Goal: Information Seeking & Learning: Compare options

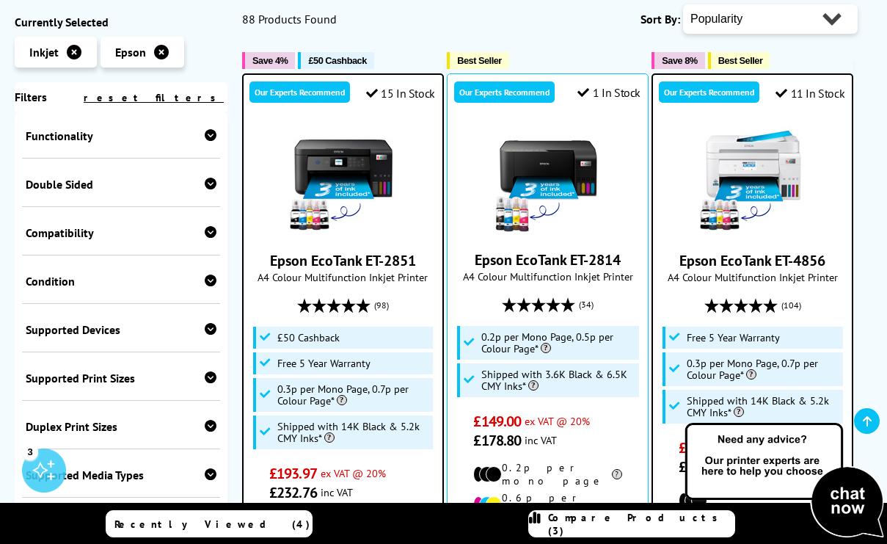
scroll to position [526, 0]
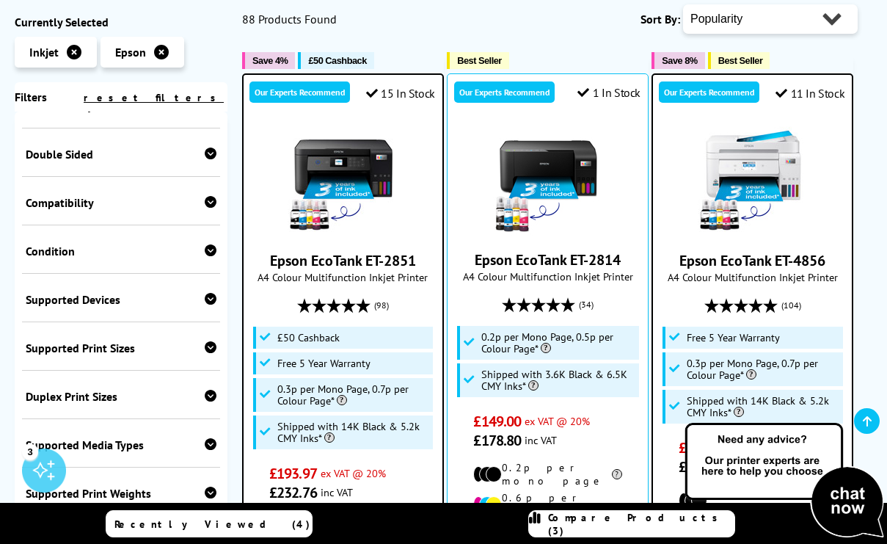
click at [154, 200] on div "Compatibility" at bounding box center [121, 202] width 191 height 15
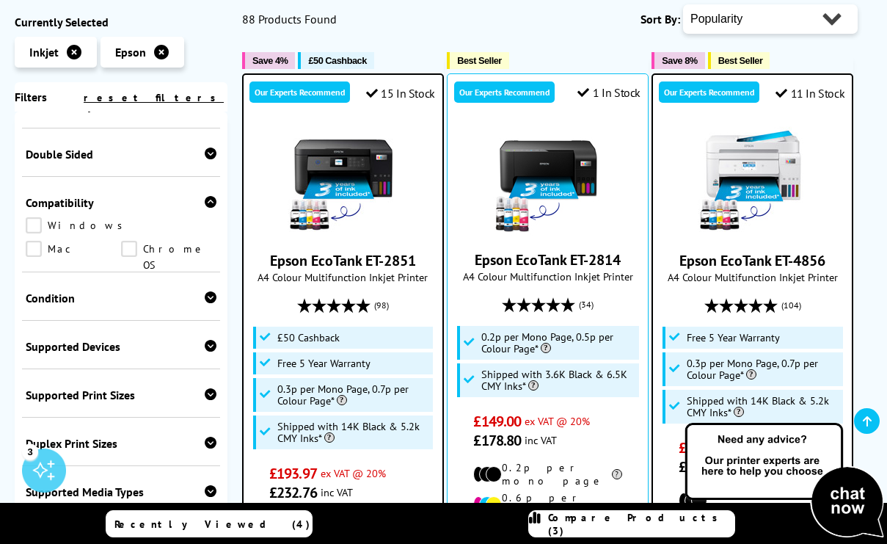
click at [121, 241] on link "Mac" at bounding box center [73, 249] width 95 height 16
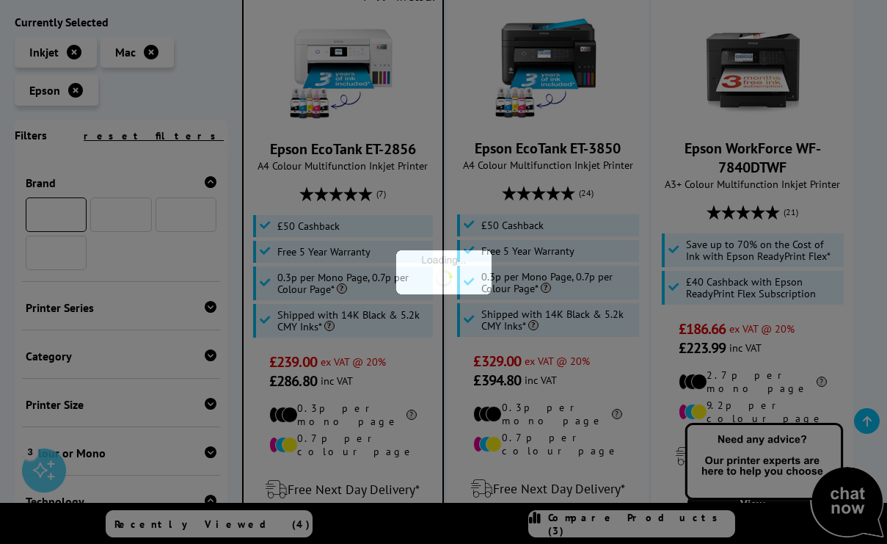
scroll to position [626, 0]
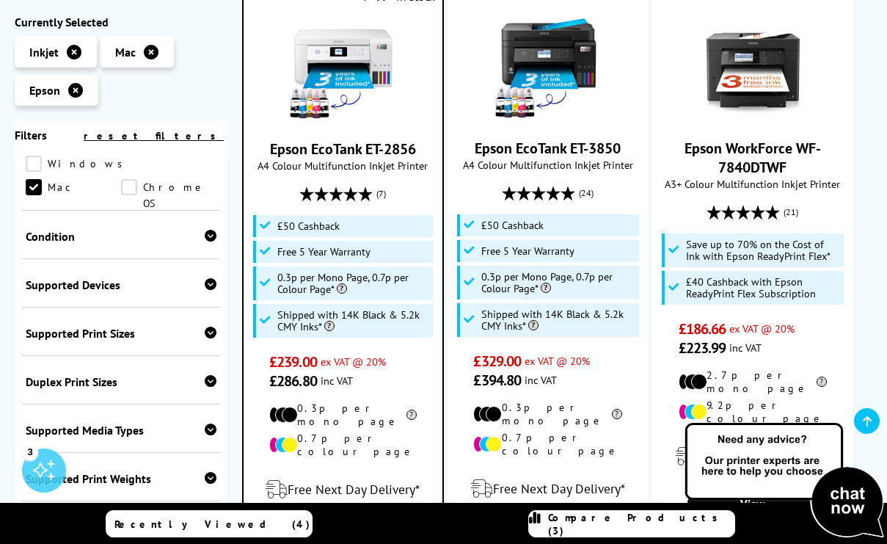
click at [145, 239] on div "Condition" at bounding box center [121, 236] width 191 height 15
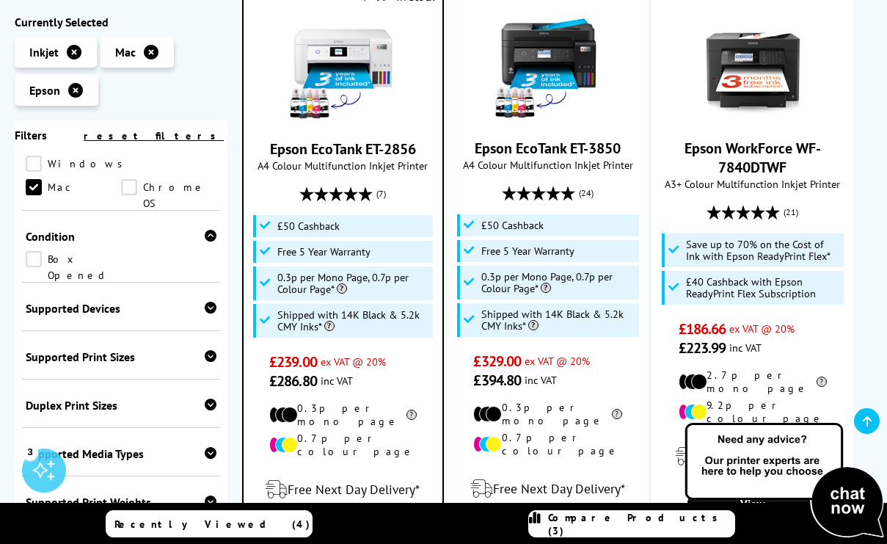
click at [145, 239] on div "Condition" at bounding box center [121, 236] width 191 height 15
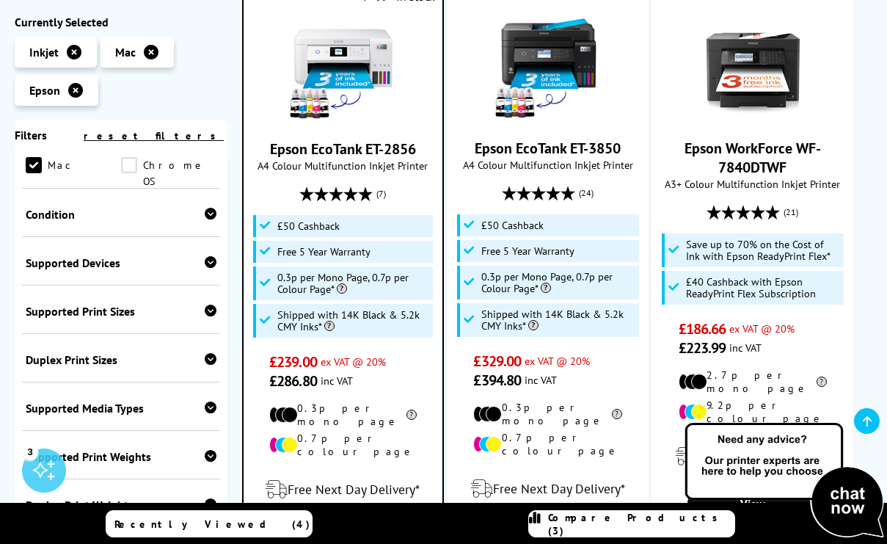
scroll to position [650, 0]
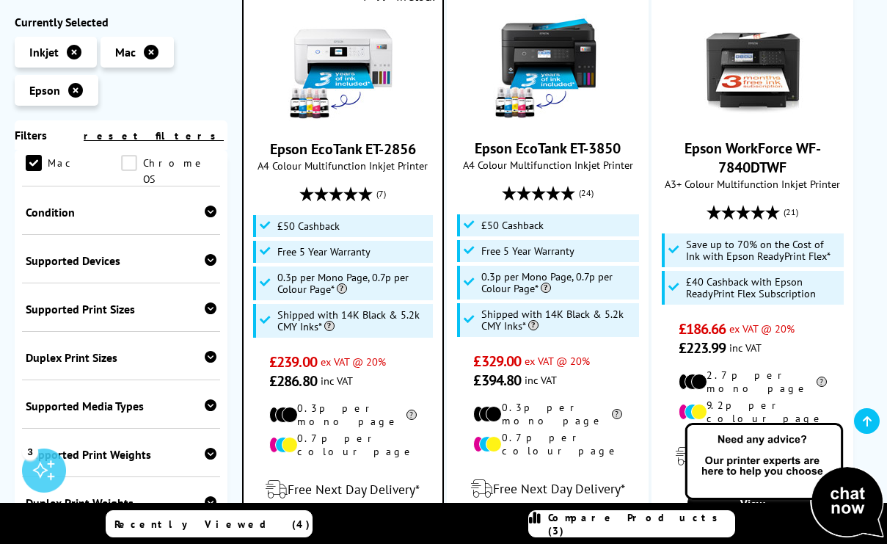
click at [107, 308] on div "Supported Print Sizes" at bounding box center [121, 309] width 191 height 15
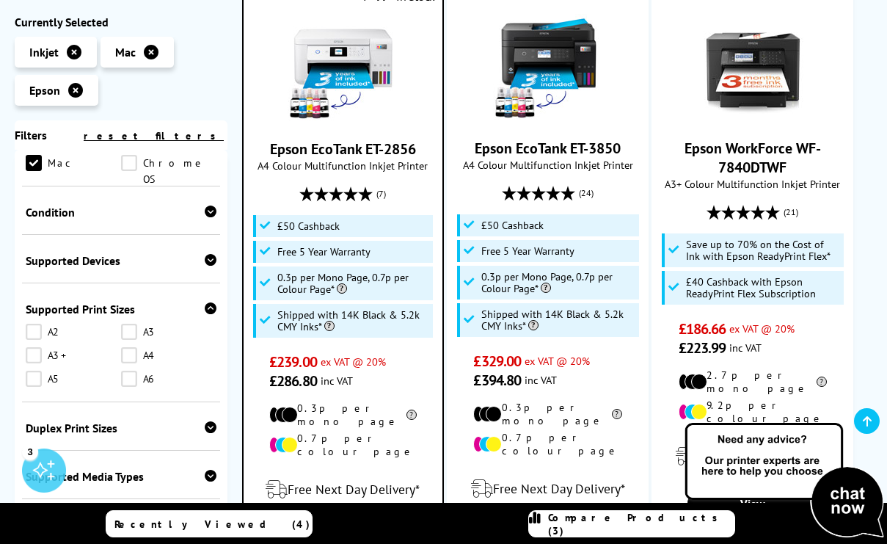
click at [107, 308] on div "Supported Print Sizes" at bounding box center [121, 309] width 191 height 15
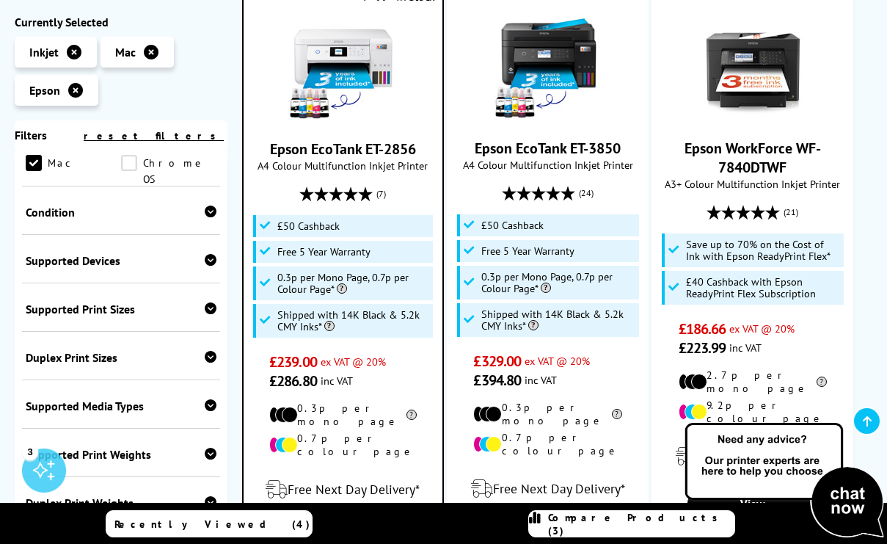
scroll to position [705, 0]
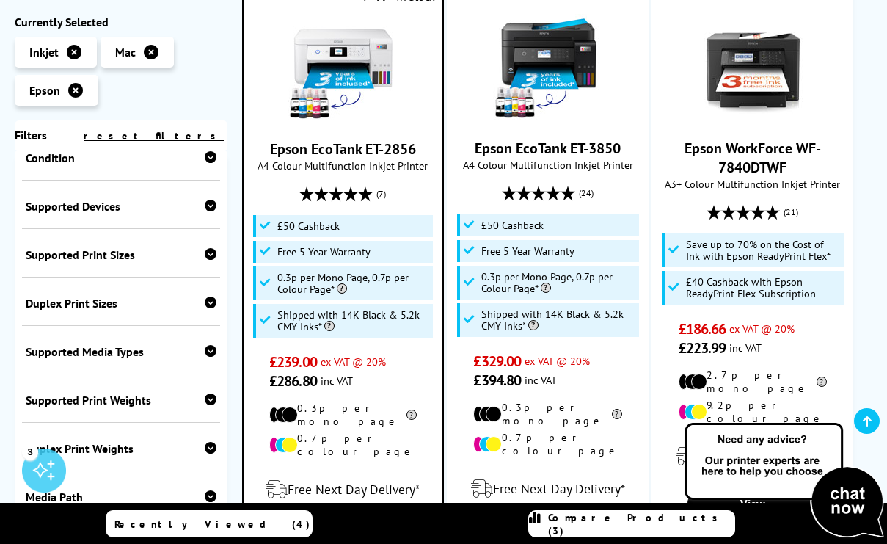
click at [101, 289] on div "Duplex Print Sizes A3 A4 A5 A6" at bounding box center [121, 301] width 198 height 48
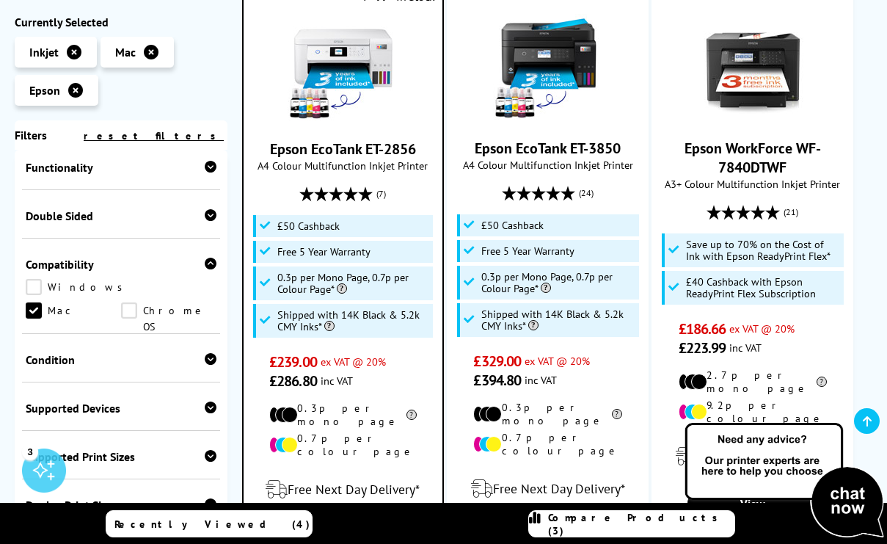
scroll to position [429, 0]
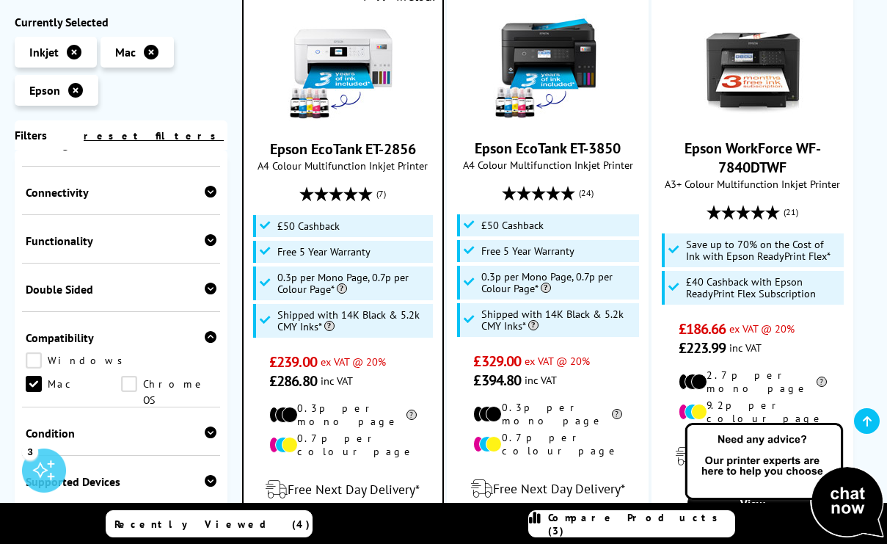
click at [90, 294] on div "Double Sided" at bounding box center [121, 289] width 191 height 15
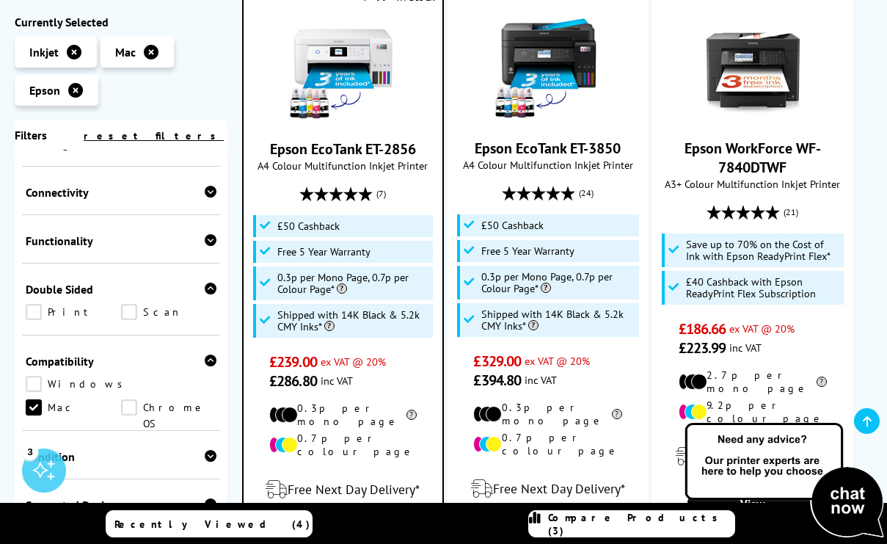
click at [38, 309] on link "Print" at bounding box center [73, 312] width 95 height 16
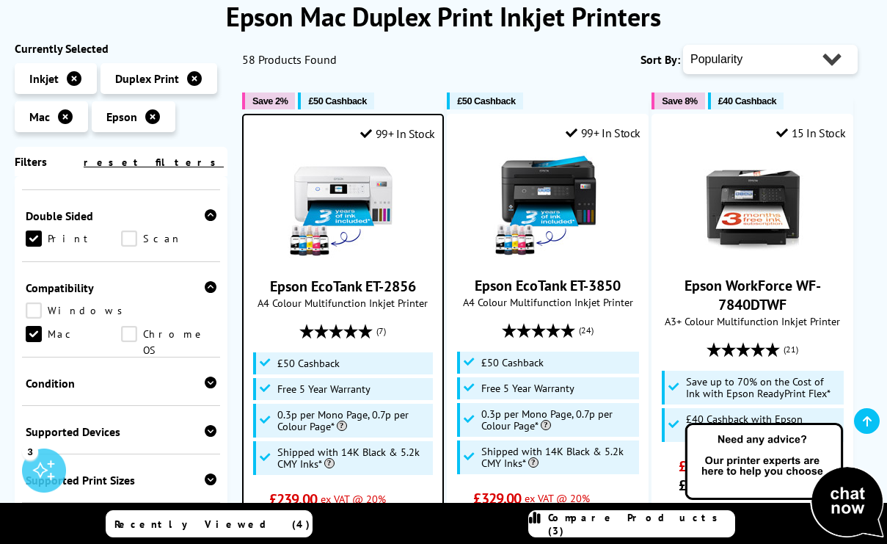
scroll to position [184, 0]
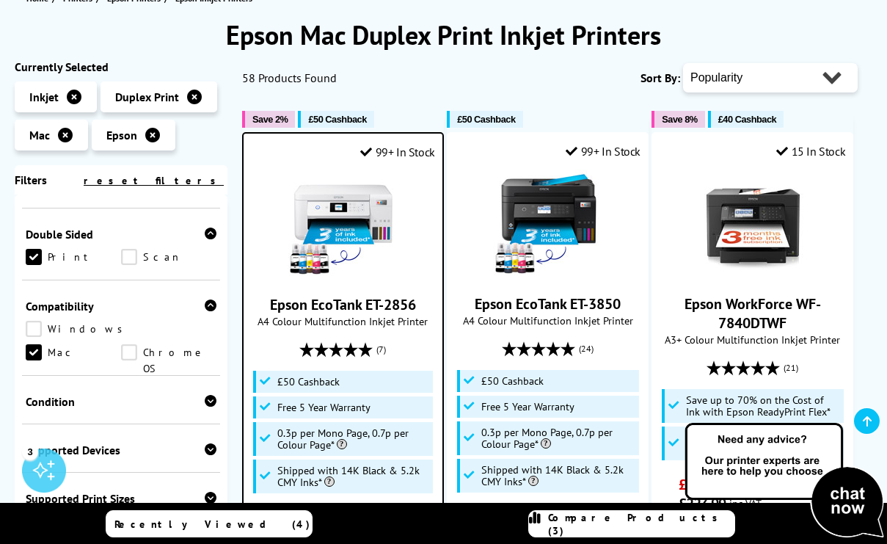
click at [758, 82] on select "Popularity Rating Price - Low to High Price - High to Low Running Costs - Low t…" at bounding box center [770, 77] width 175 height 29
select select "Price Ascending"
click at [683, 63] on select "Popularity Rating Price - Low to High Price - High to Low Running Costs - Low t…" at bounding box center [770, 77] width 175 height 29
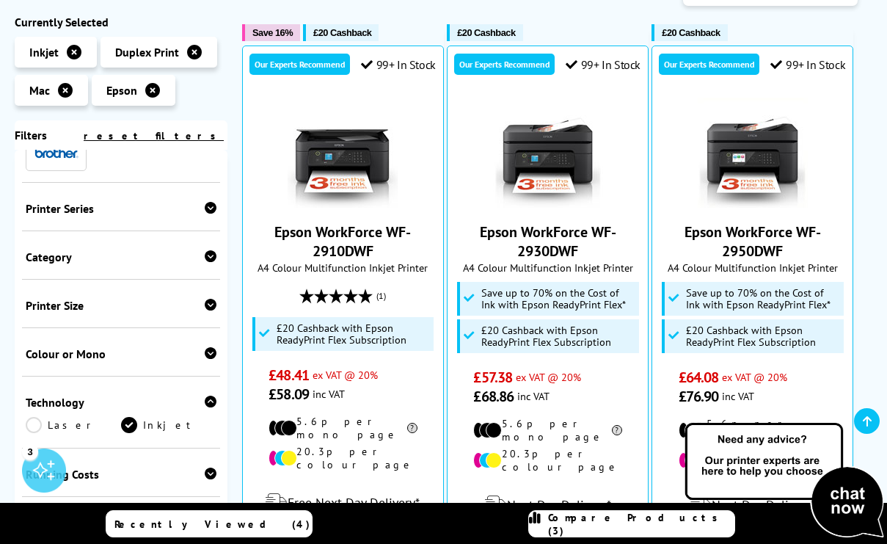
scroll to position [118, 0]
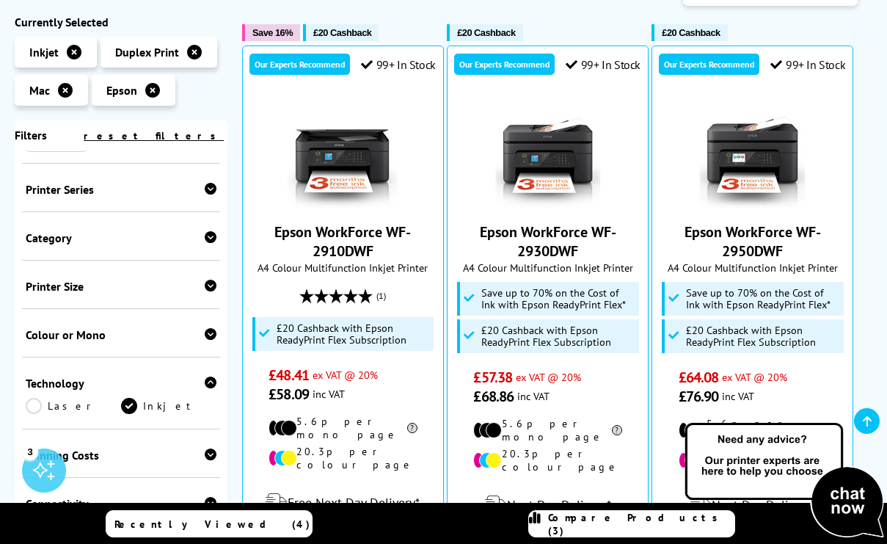
click at [105, 335] on div "Colour or Mono" at bounding box center [121, 334] width 191 height 15
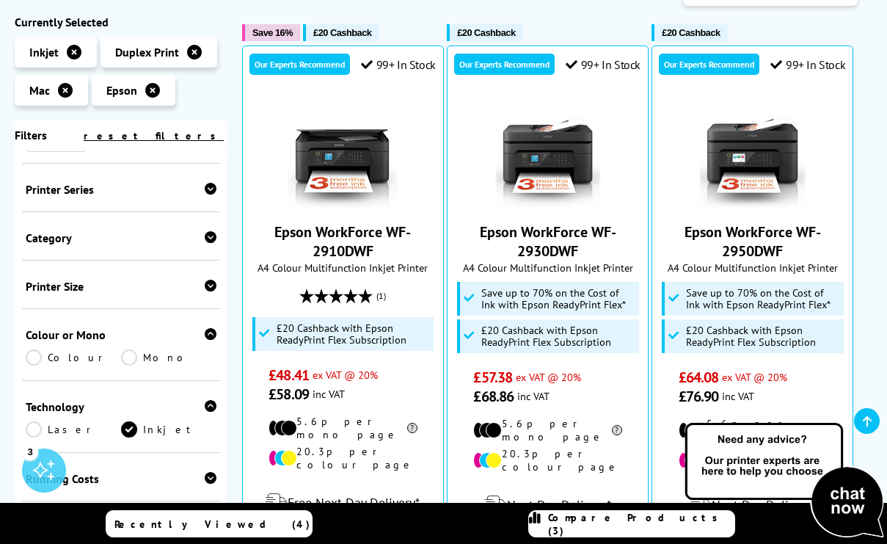
click at [54, 355] on link "Colour" at bounding box center [73, 357] width 95 height 16
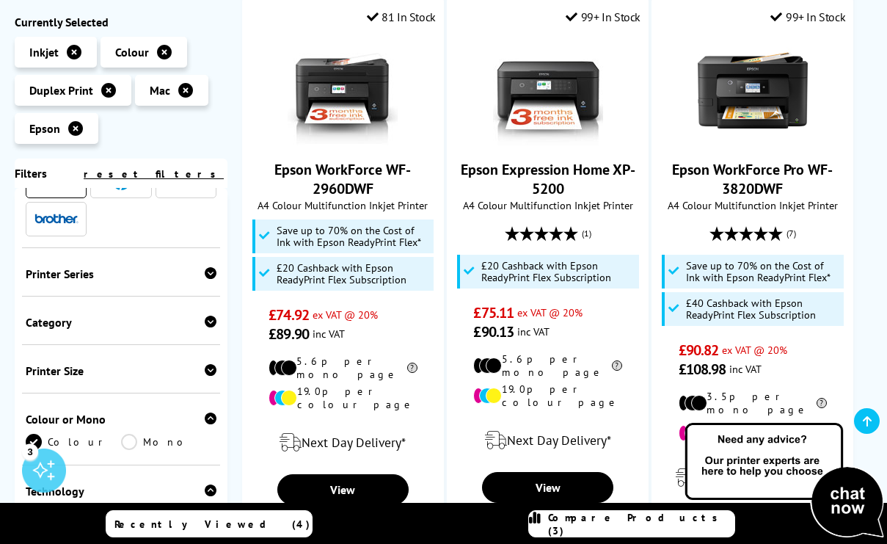
scroll to position [8, 0]
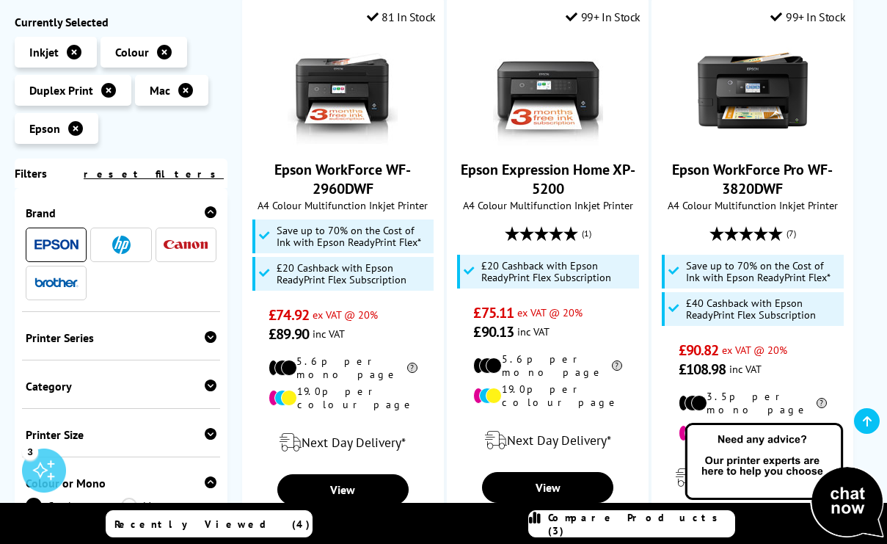
click at [115, 335] on div "Printer Series" at bounding box center [121, 337] width 191 height 15
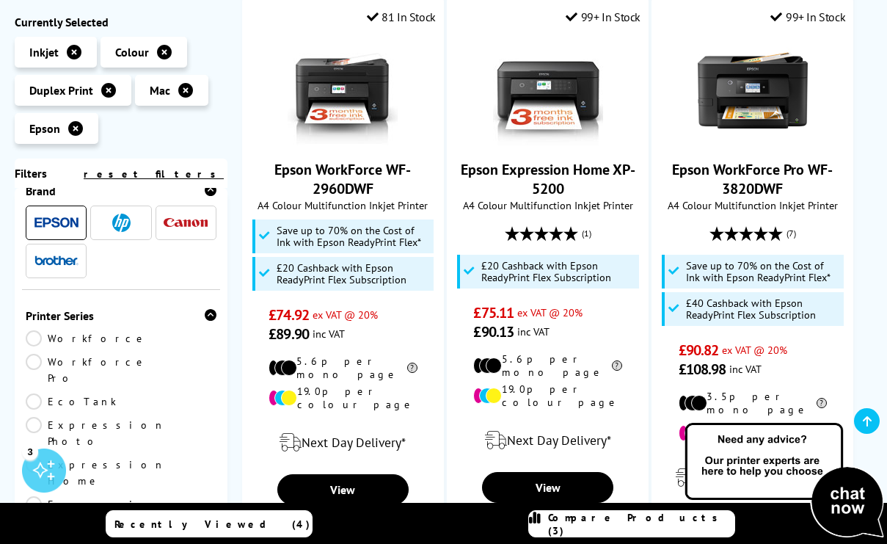
scroll to position [32, 0]
click at [63, 391] on link "EcoTank" at bounding box center [73, 399] width 95 height 16
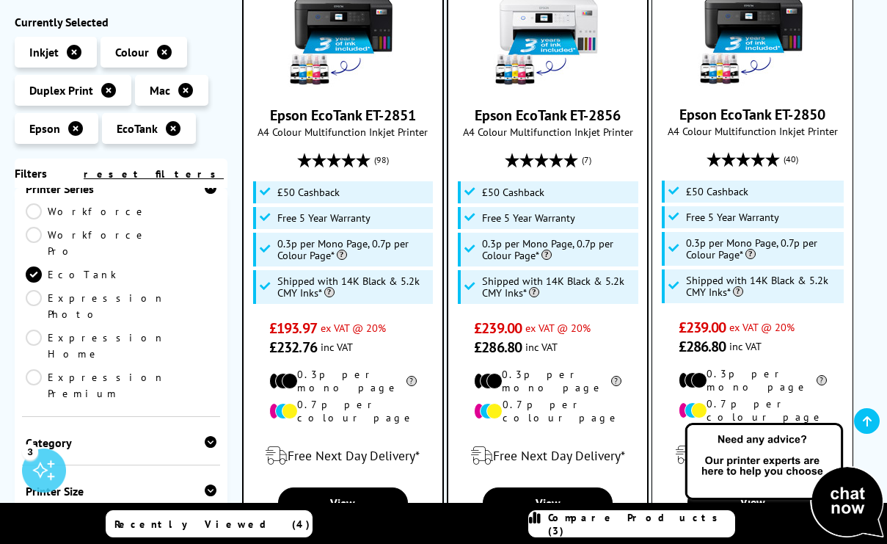
scroll to position [374, 0]
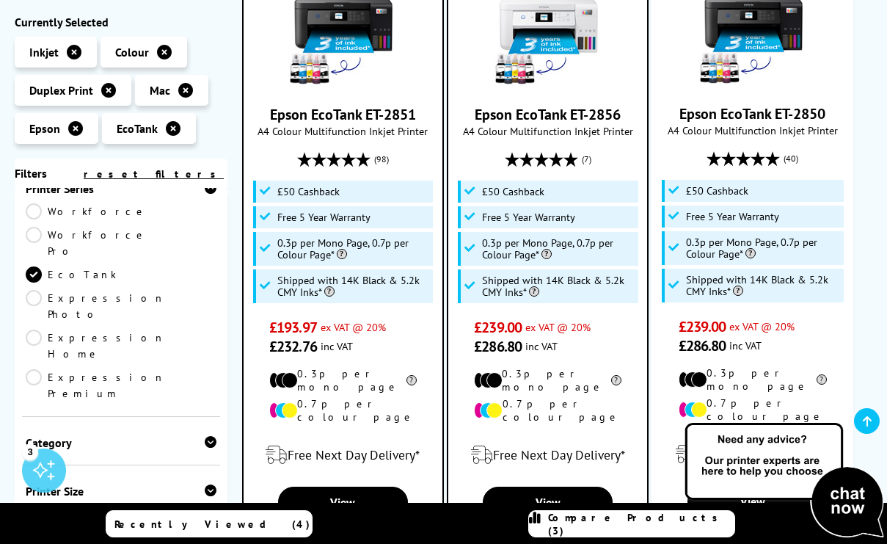
click at [589, 526] on div "Compare Products (3)" at bounding box center [632, 524] width 206 height 26
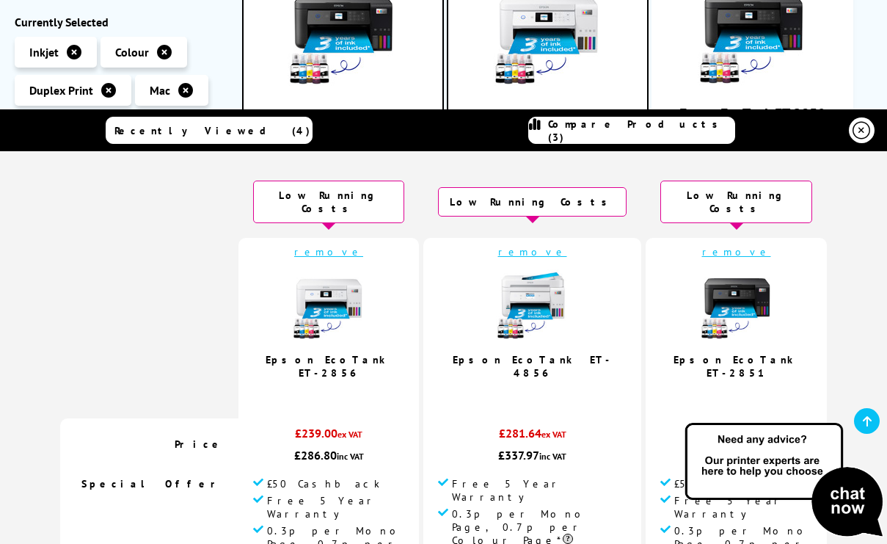
click at [363, 245] on link "remove" at bounding box center [328, 251] width 69 height 13
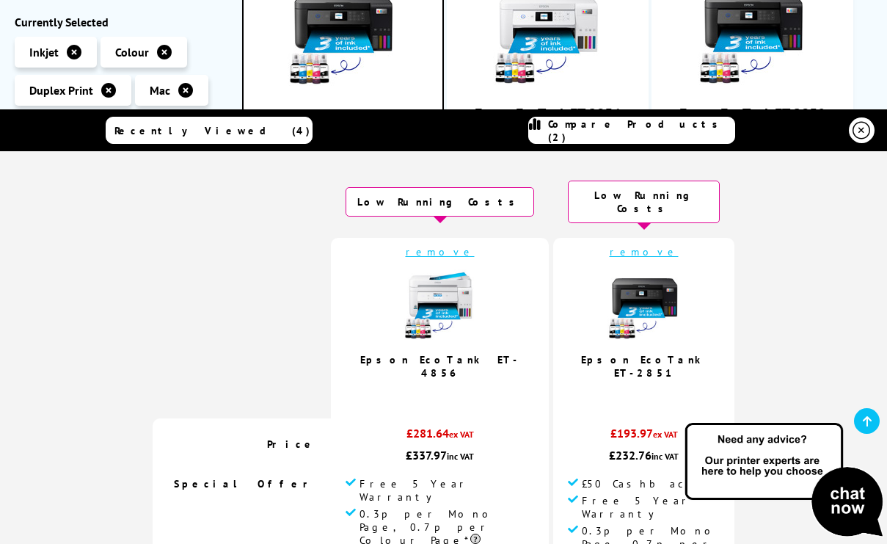
click at [451, 245] on link "remove" at bounding box center [440, 251] width 69 height 13
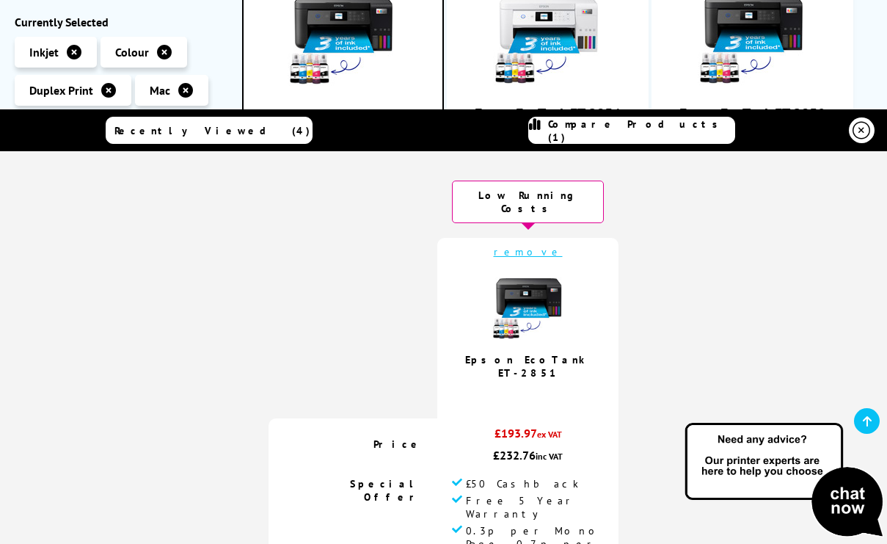
click at [528, 245] on link "remove" at bounding box center [528, 251] width 69 height 13
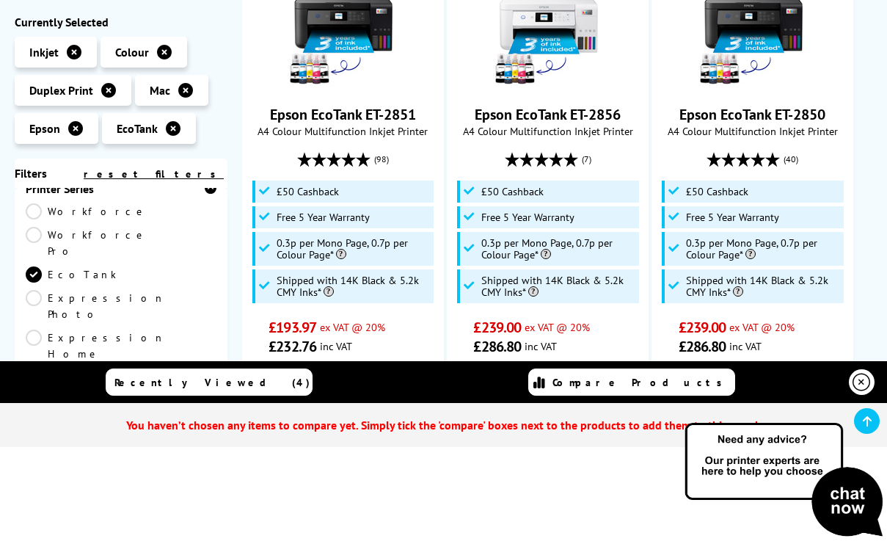
click at [865, 388] on icon at bounding box center [862, 383] width 18 height 18
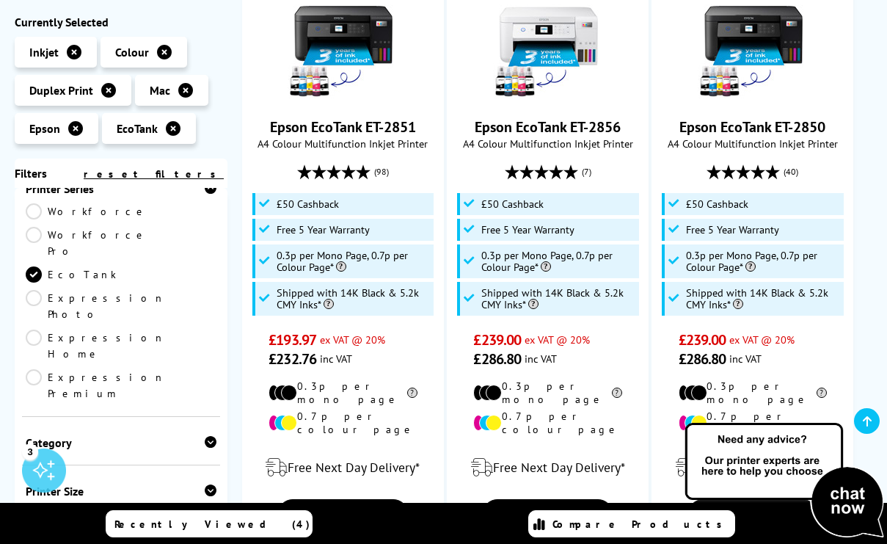
scroll to position [439, 0]
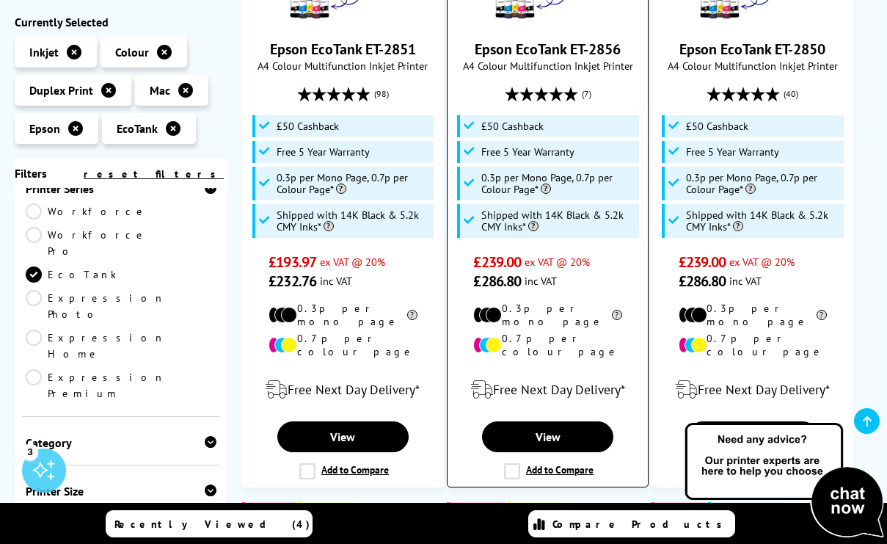
click at [515, 463] on label "Add to Compare" at bounding box center [549, 471] width 90 height 16
click at [0, 0] on input "Add to Compare" at bounding box center [0, 0] width 0 height 0
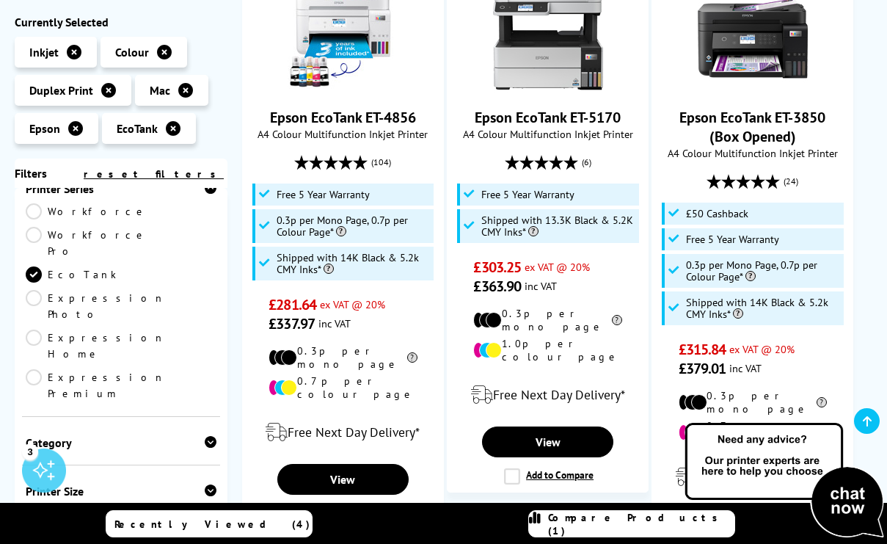
scroll to position [1020, 0]
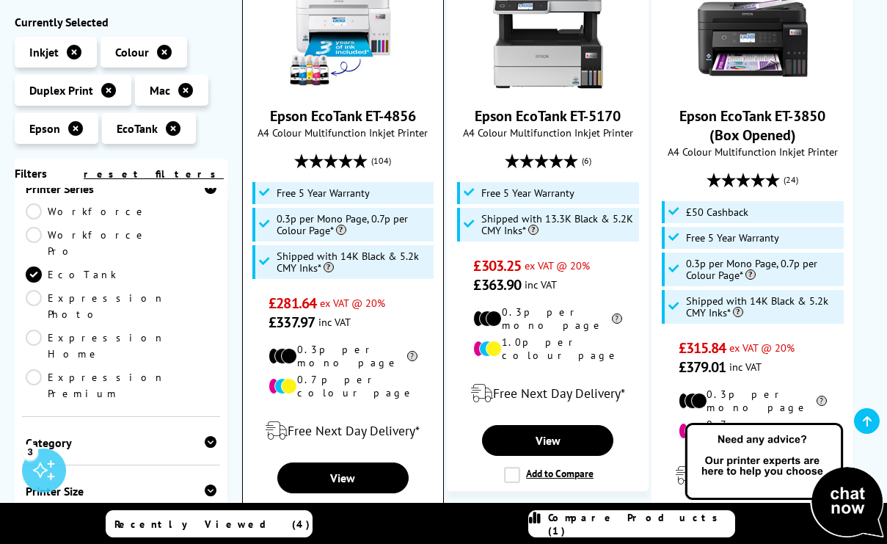
click at [308, 504] on label "Add to Compare" at bounding box center [344, 512] width 90 height 16
click at [0, 0] on input "Add to Compare" at bounding box center [0, 0] width 0 height 0
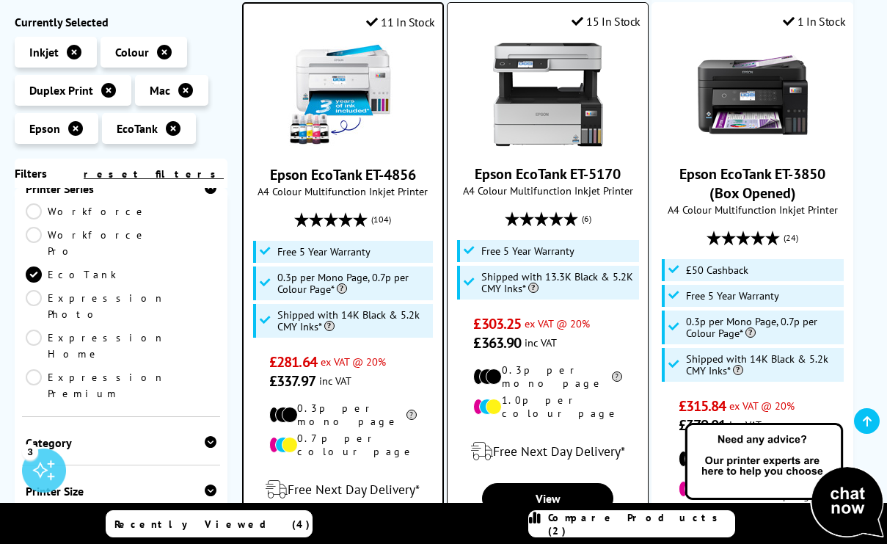
scroll to position [951, 0]
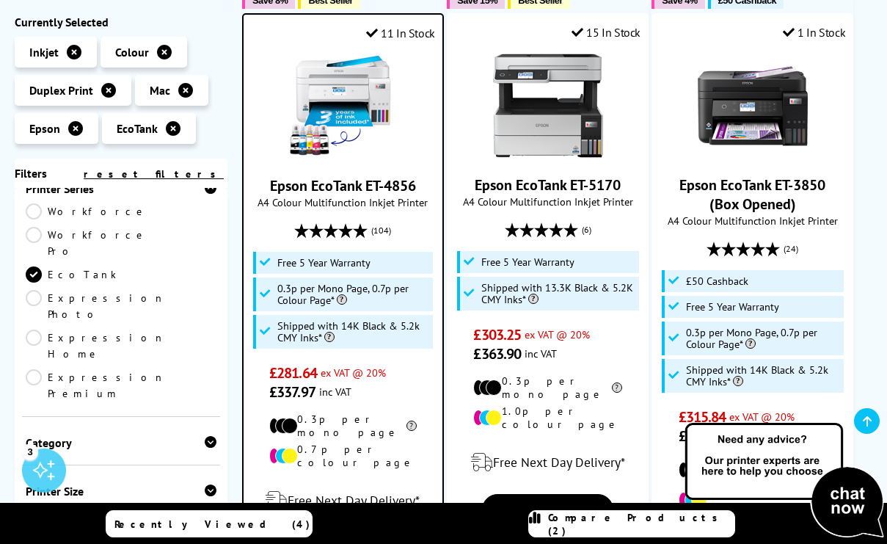
click at [636, 530] on link "Compare Products (2)" at bounding box center [631, 523] width 207 height 27
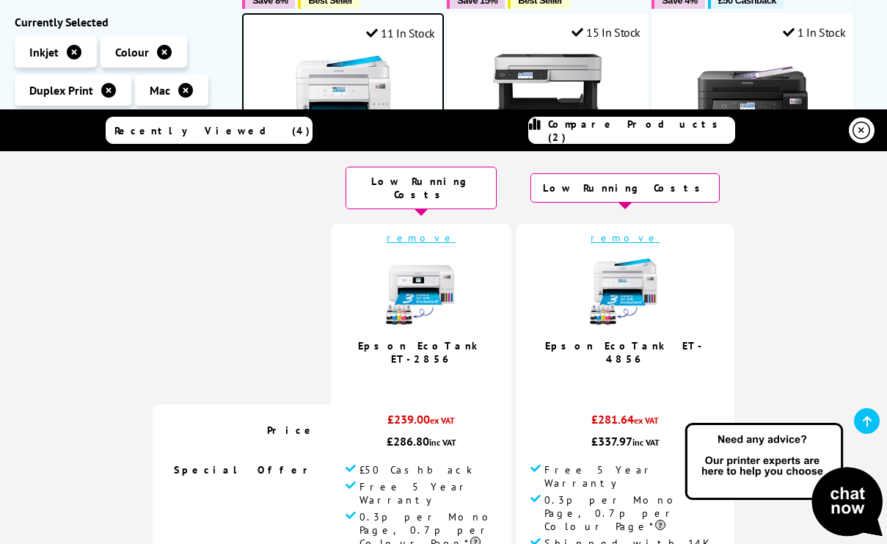
scroll to position [0, 0]
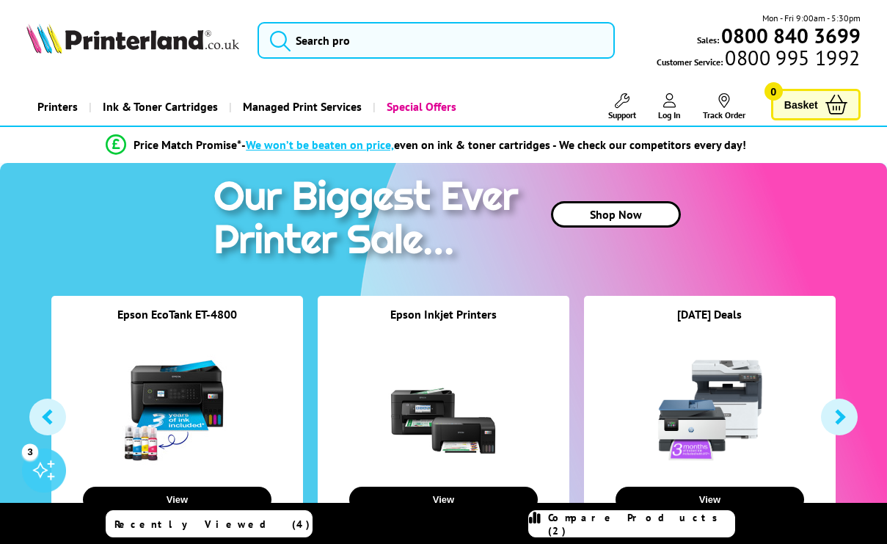
click at [636, 525] on span "Compare Products (2)" at bounding box center [641, 524] width 186 height 26
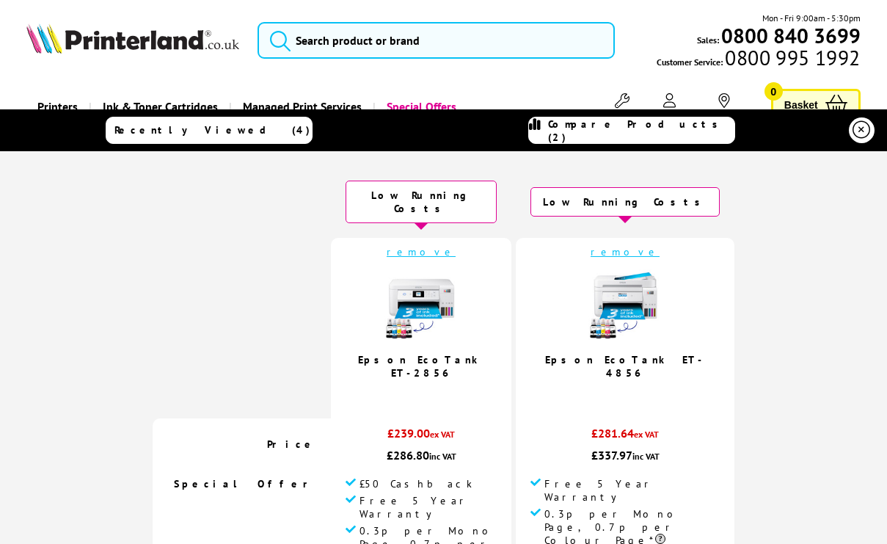
click at [448, 245] on link "remove" at bounding box center [421, 251] width 69 height 13
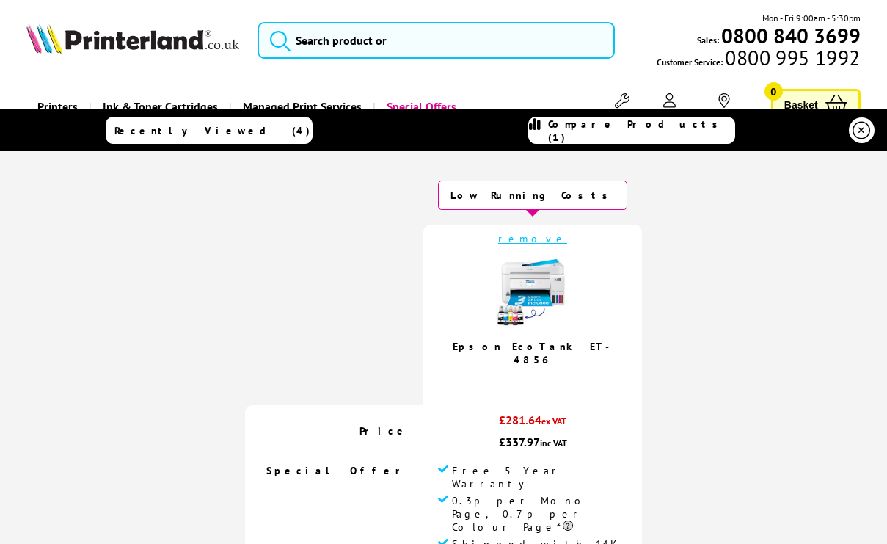
click at [523, 244] on link "remove" at bounding box center [532, 238] width 69 height 13
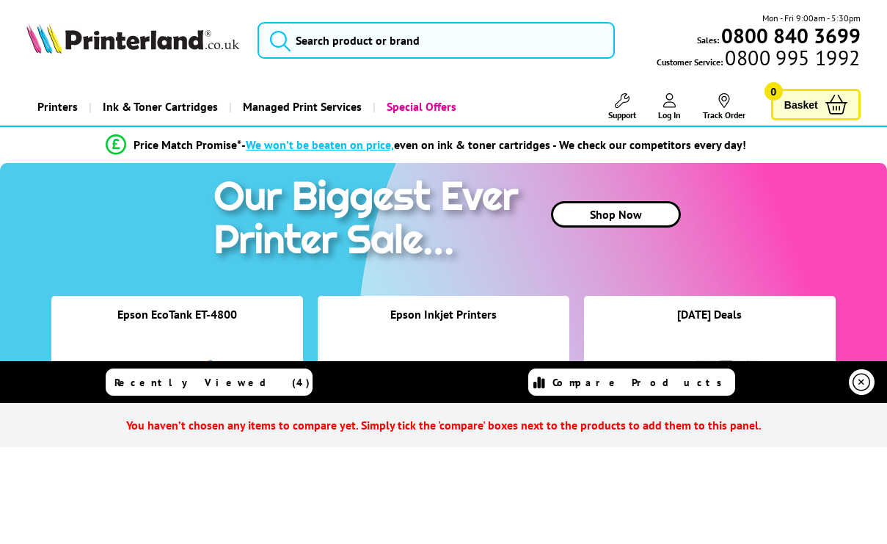
click at [528, 239] on img at bounding box center [369, 220] width 327 height 115
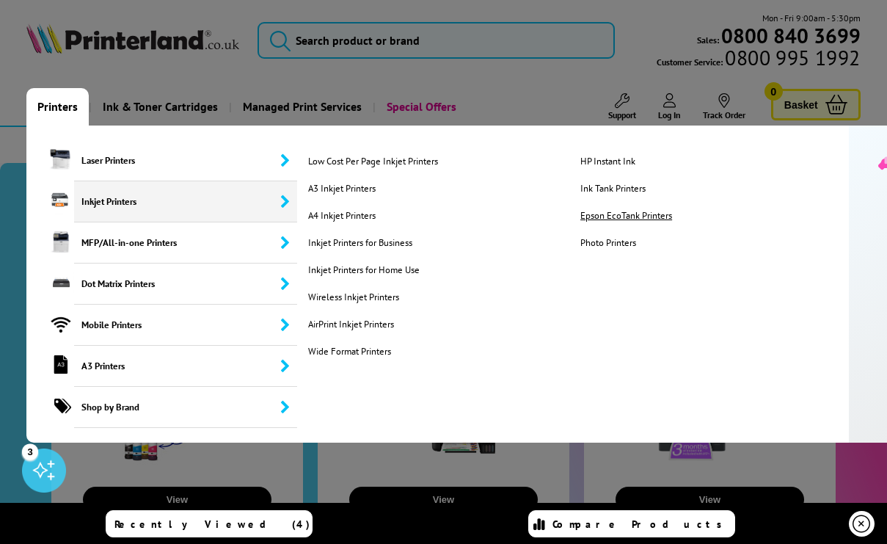
click at [639, 217] on link "Epson EcoTank Printers" at bounding box center [709, 215] width 264 height 12
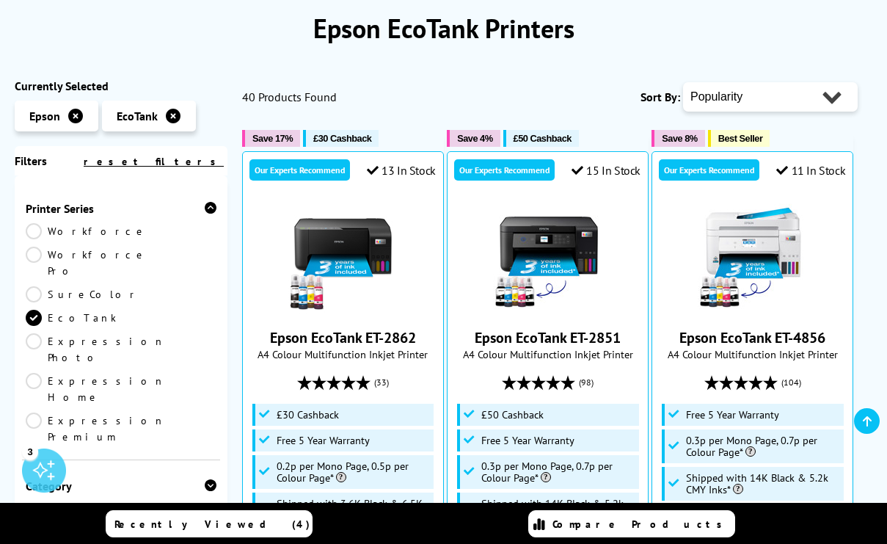
scroll to position [123, 0]
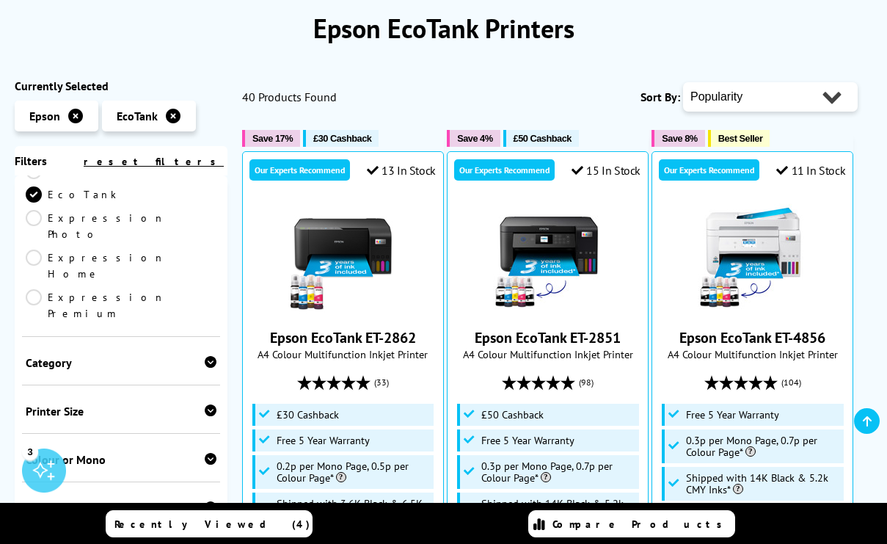
click at [100, 452] on div "Colour or Mono" at bounding box center [121, 459] width 191 height 15
click at [33, 474] on link "Colour" at bounding box center [73, 482] width 95 height 16
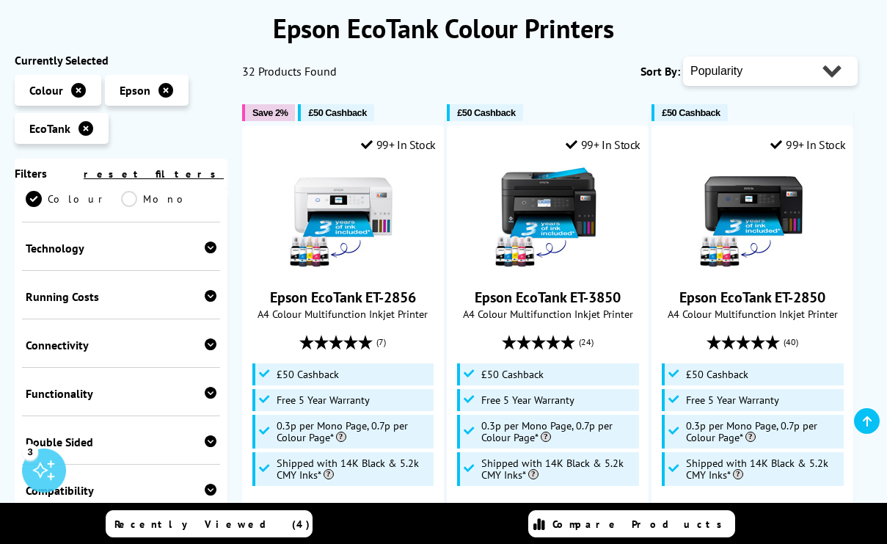
scroll to position [424, 0]
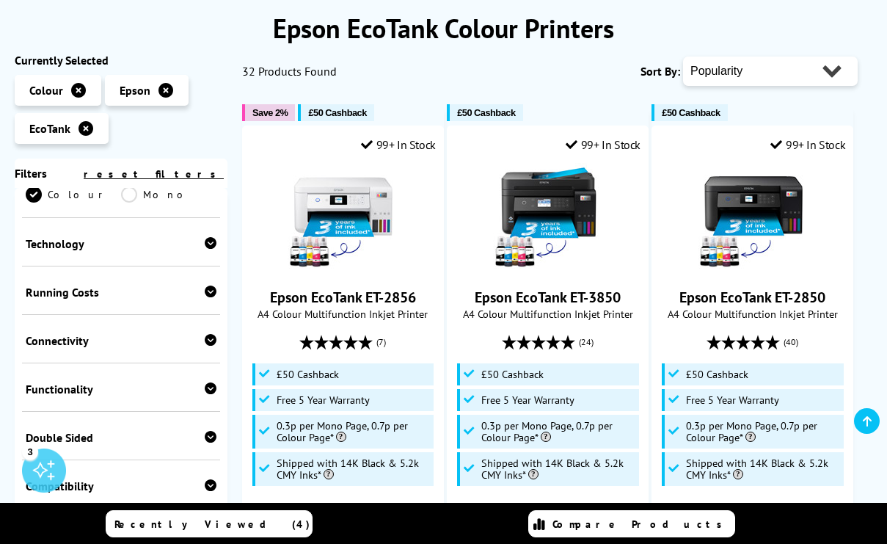
click at [86, 430] on div "Double Sided" at bounding box center [121, 437] width 191 height 15
click at [39, 452] on link "Print" at bounding box center [73, 460] width 95 height 16
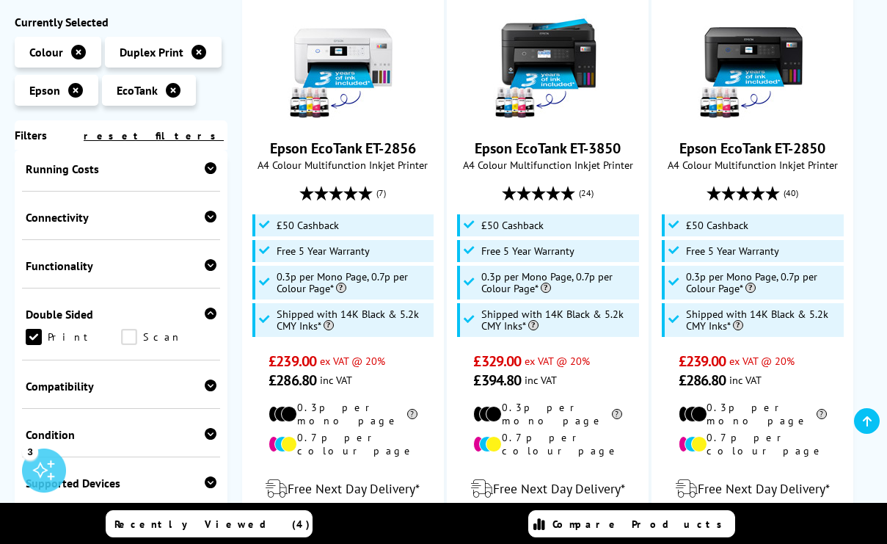
scroll to position [484, 0]
click at [72, 429] on div "Condition" at bounding box center [121, 436] width 191 height 15
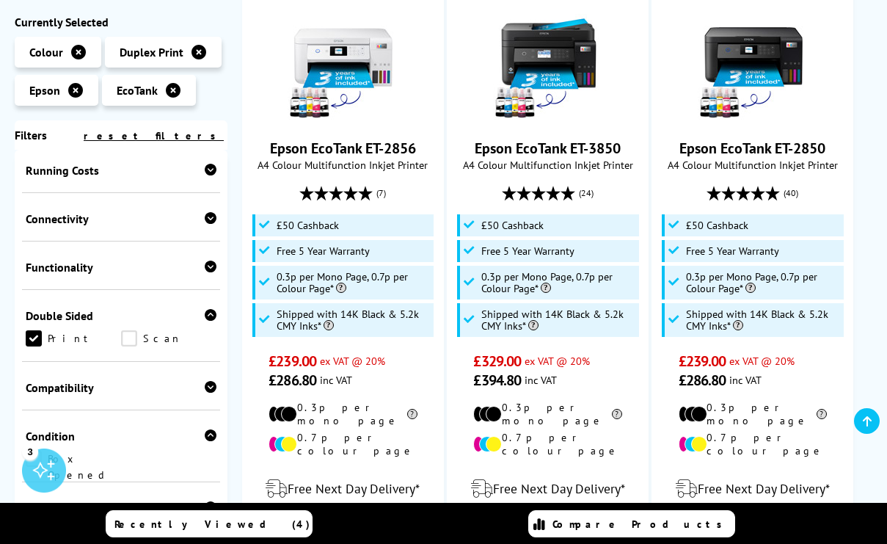
click at [81, 380] on div "Compatibility" at bounding box center [121, 387] width 191 height 15
click at [121, 426] on link "Mac" at bounding box center [73, 434] width 95 height 16
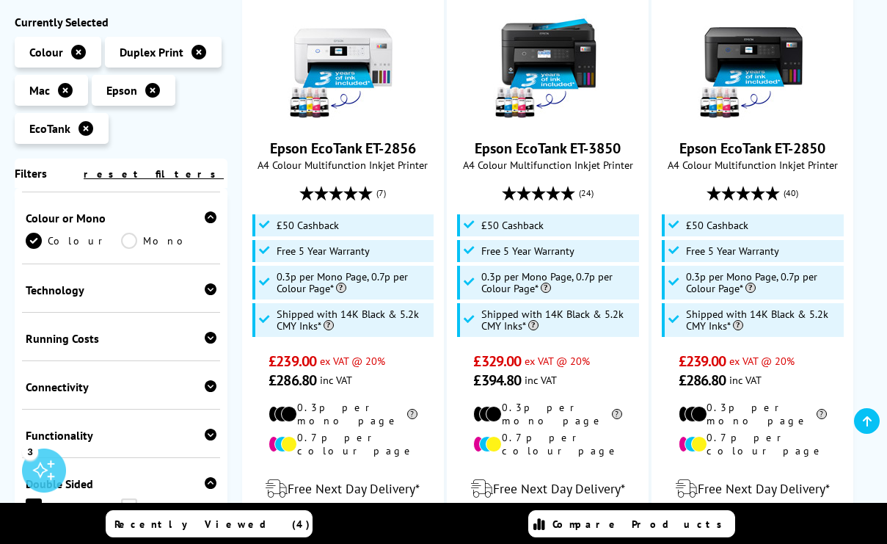
scroll to position [346, 0]
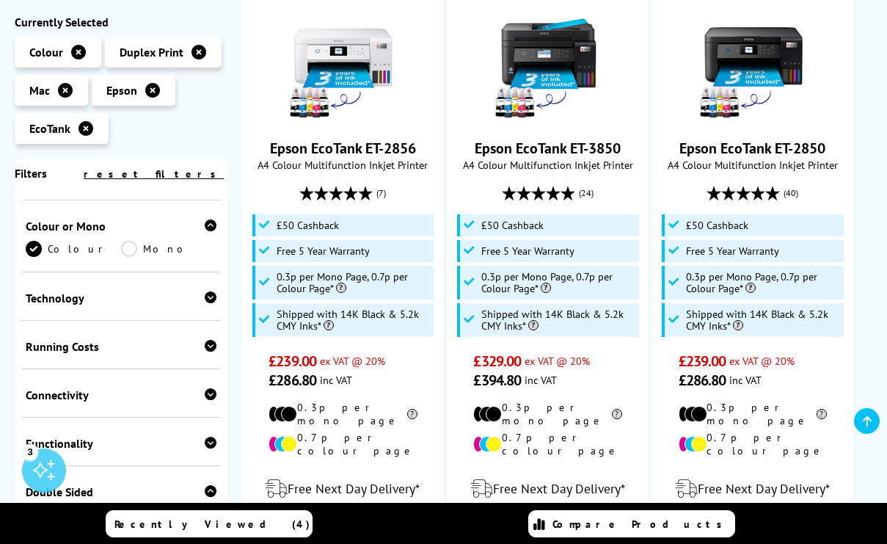
click at [95, 369] on div "Connectivity USB Network Wireless Wi-Fi Direct Airprint Mopria" at bounding box center [121, 393] width 198 height 48
click at [95, 418] on div "Functionality Copy Scan Fax" at bounding box center [121, 442] width 198 height 48
click at [91, 418] on div "Functionality Copy Scan Fax" at bounding box center [121, 442] width 198 height 48
click at [82, 436] on div "Functionality" at bounding box center [121, 443] width 191 height 15
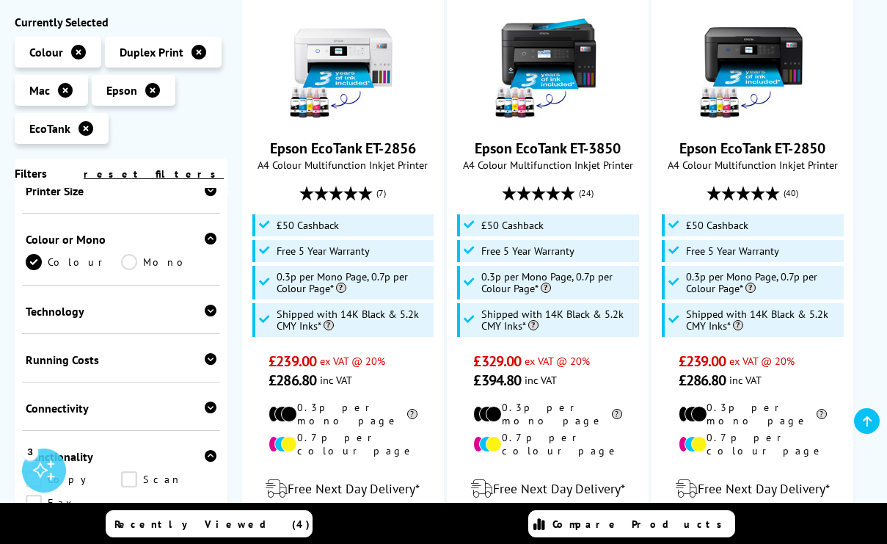
scroll to position [332, 0]
click at [84, 450] on div "Functionality" at bounding box center [121, 457] width 191 height 15
click at [78, 305] on div "Technology" at bounding box center [121, 312] width 191 height 15
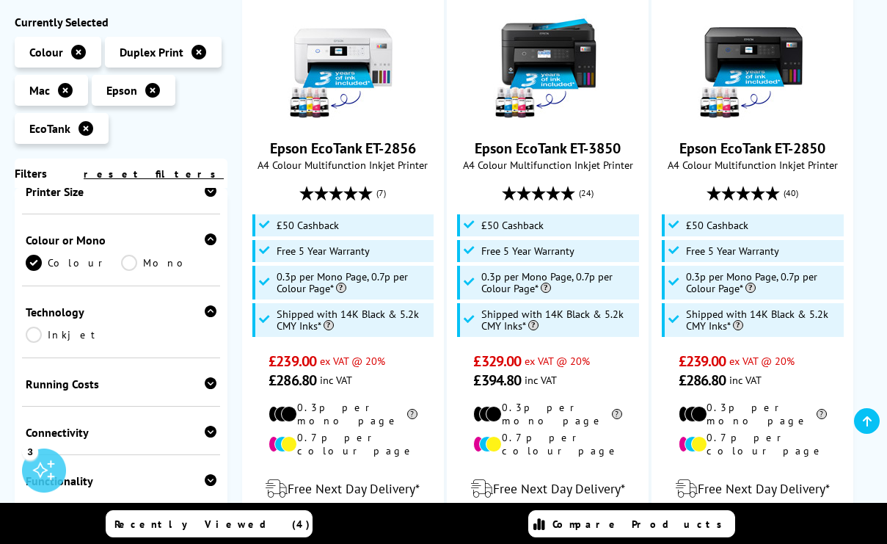
click at [79, 377] on div "Running Costs" at bounding box center [121, 384] width 191 height 15
click at [64, 305] on div "Technology" at bounding box center [121, 312] width 191 height 15
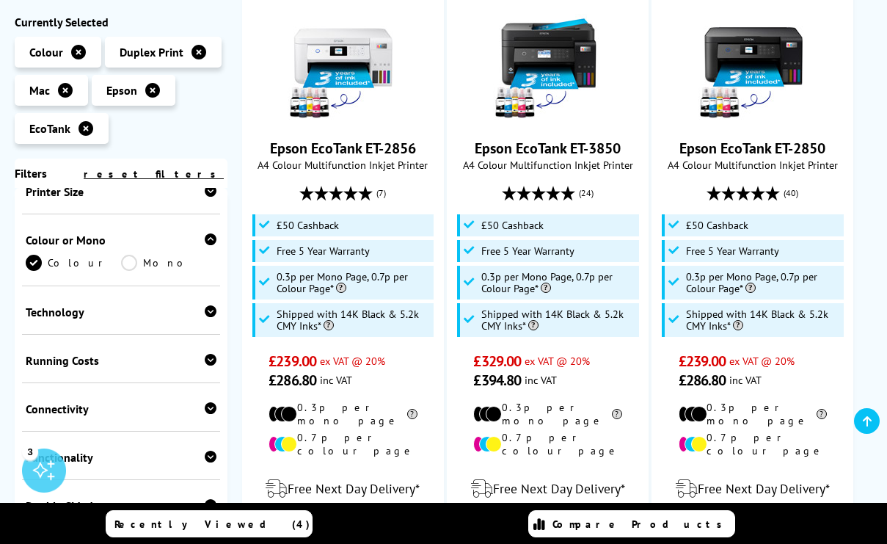
click at [78, 402] on div "Connectivity" at bounding box center [121, 409] width 191 height 15
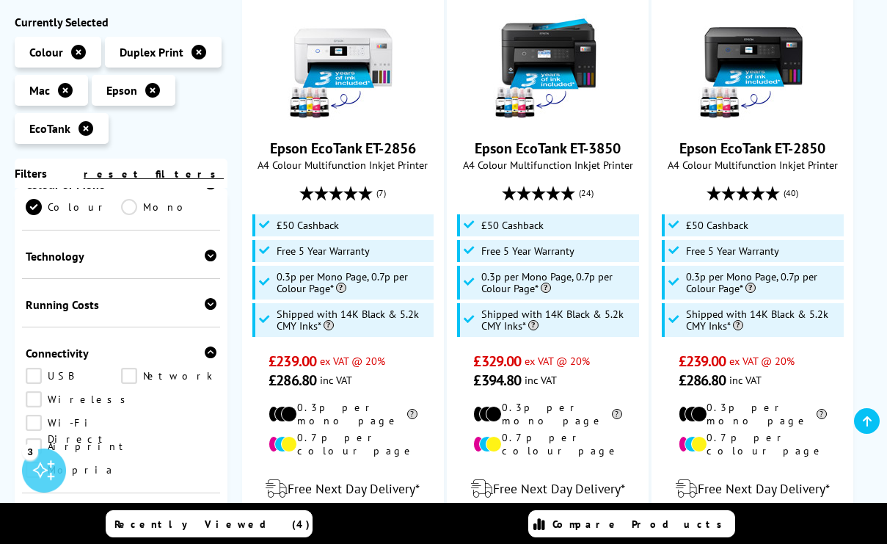
scroll to position [388, 0]
click at [76, 511] on div "Functionality" at bounding box center [121, 518] width 191 height 15
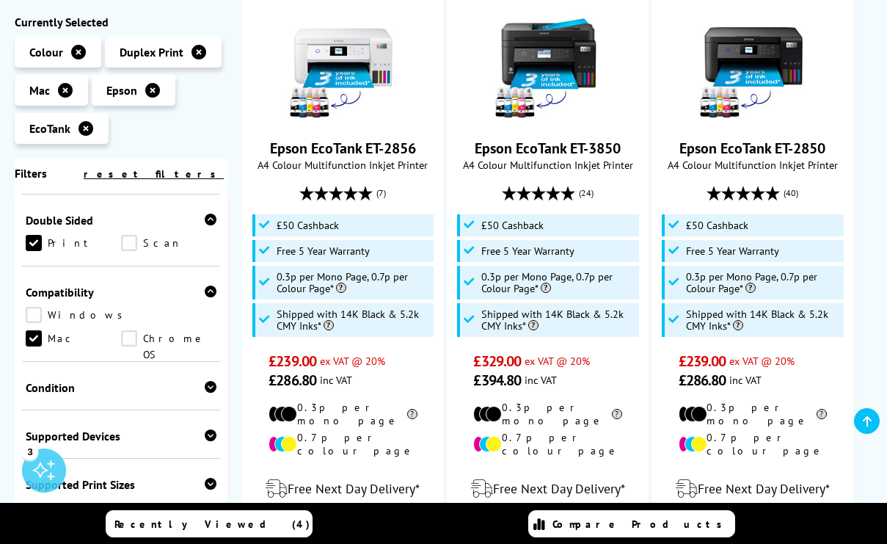
scroll to position [775, 0]
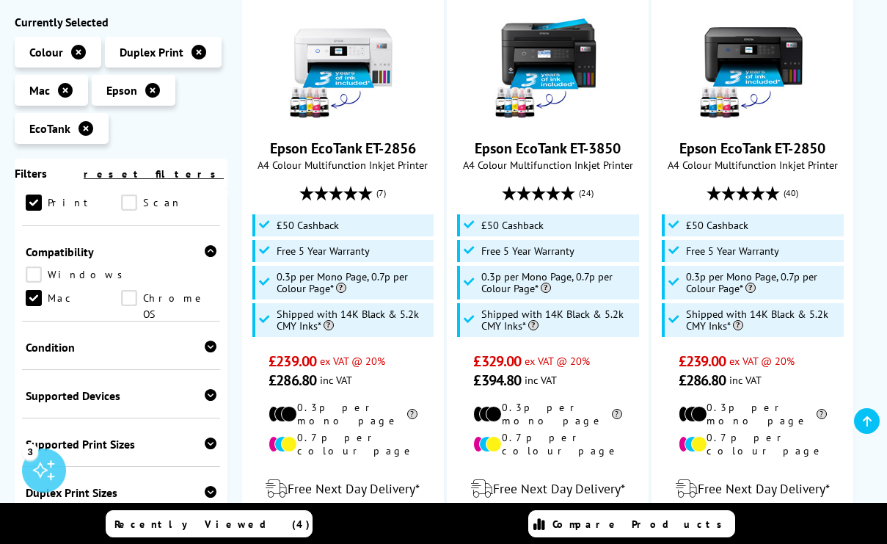
click at [79, 485] on div "Duplex Print Sizes" at bounding box center [121, 492] width 191 height 15
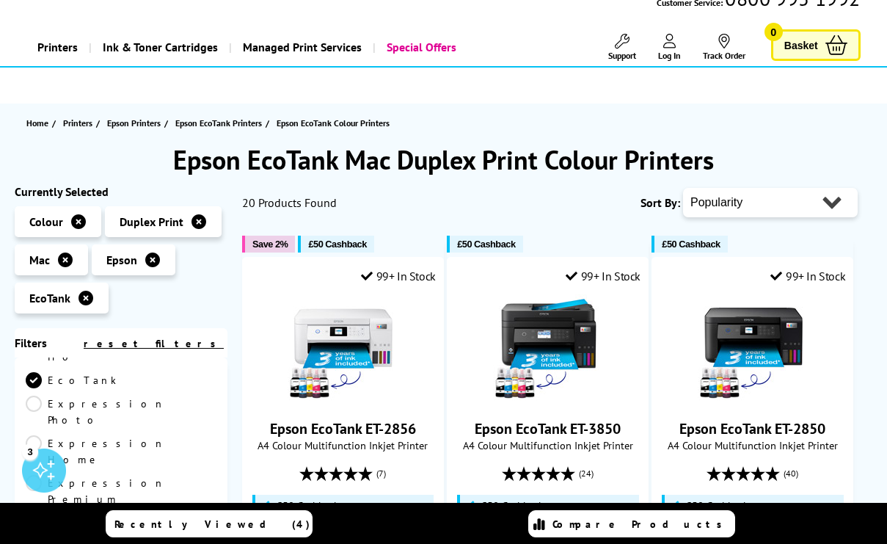
scroll to position [50, 0]
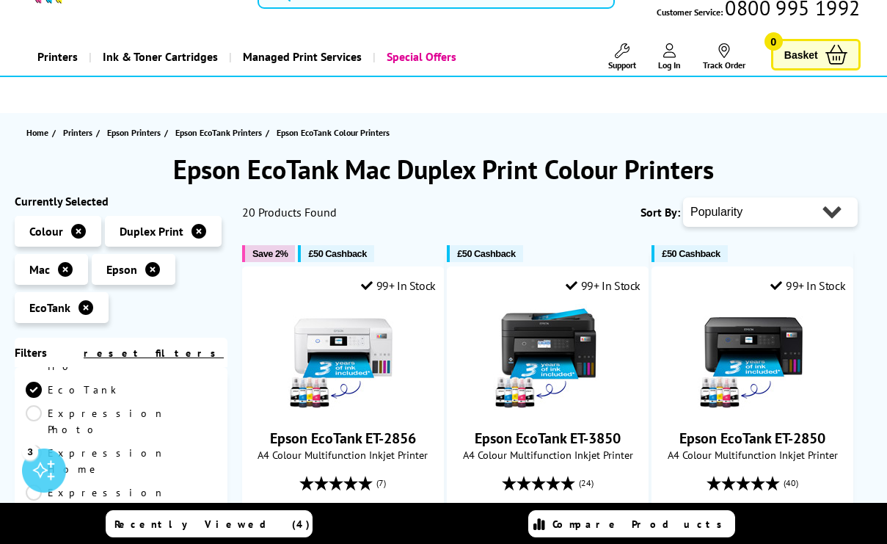
click at [754, 197] on select "Popularity Rating Price - Low to High Price - High to Low Running Costs - Low t…" at bounding box center [770, 211] width 175 height 29
select select "Price Ascending"
click at [683, 197] on select "Popularity Rating Price - Low to High Price - High to Low Running Costs - Low t…" at bounding box center [770, 211] width 175 height 29
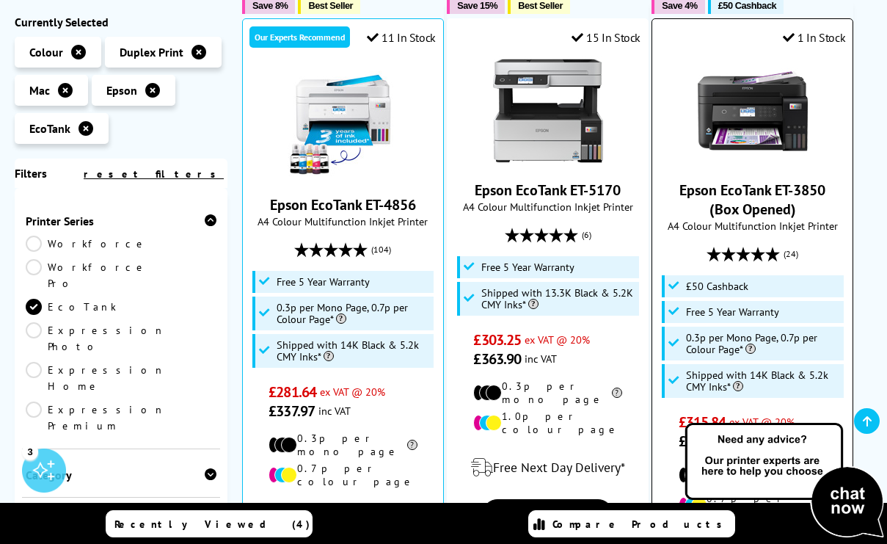
scroll to position [1071, 0]
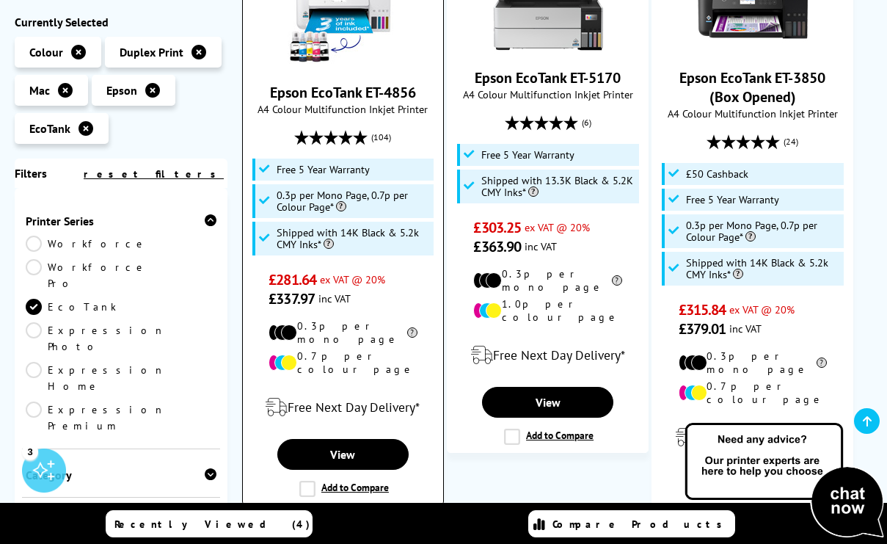
click at [310, 481] on label "Add to Compare" at bounding box center [344, 489] width 90 height 16
click at [0, 0] on input "Add to Compare" at bounding box center [0, 0] width 0 height 0
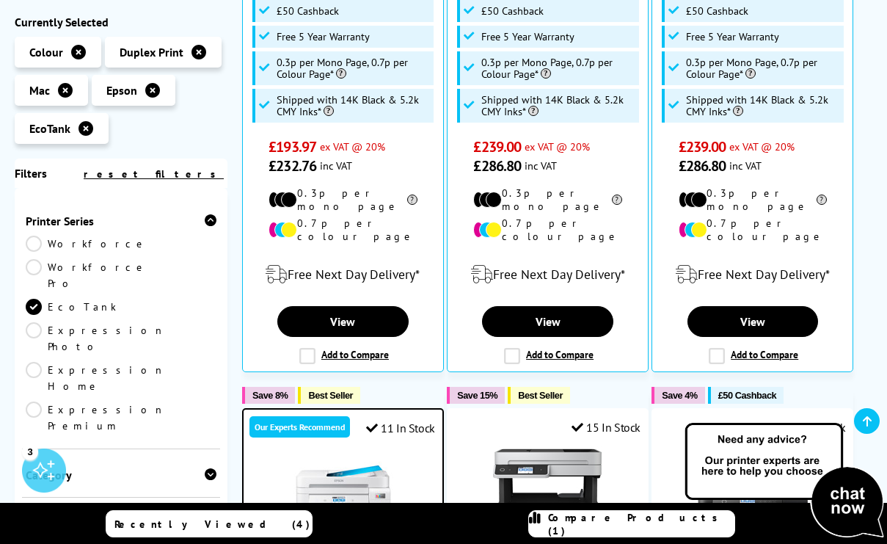
scroll to position [584, 0]
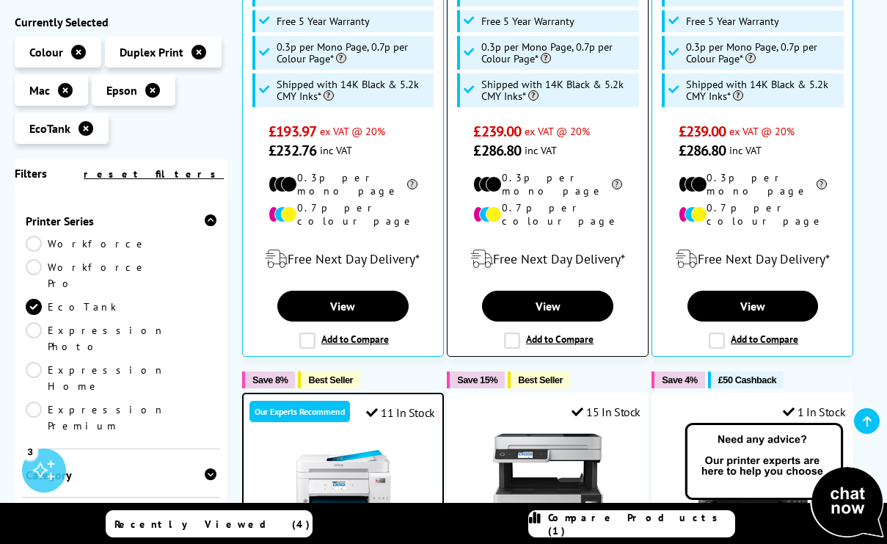
click at [515, 333] on label "Add to Compare" at bounding box center [549, 341] width 90 height 16
click at [0, 0] on input "Add to Compare" at bounding box center [0, 0] width 0 height 0
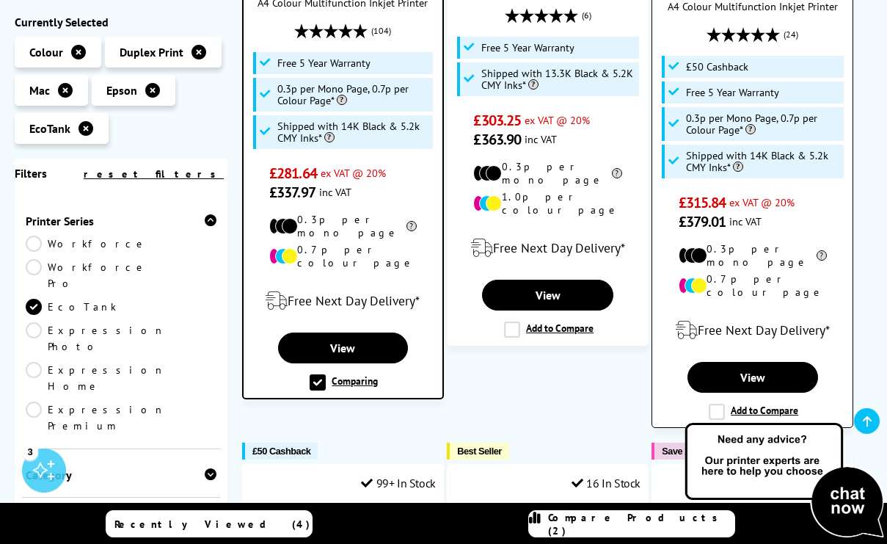
scroll to position [1212, 0]
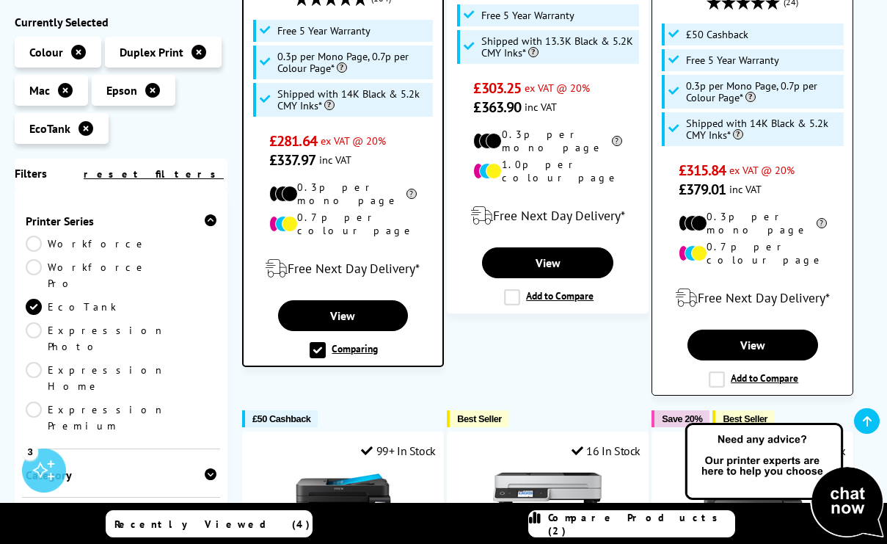
click at [719, 371] on label "Add to Compare" at bounding box center [754, 379] width 90 height 16
click at [0, 0] on input "Add to Compare" at bounding box center [0, 0] width 0 height 0
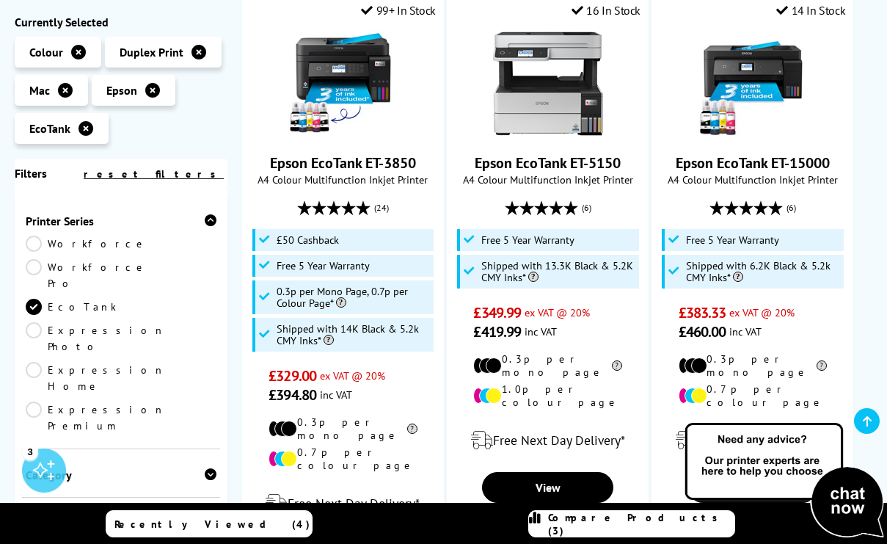
scroll to position [1381, 0]
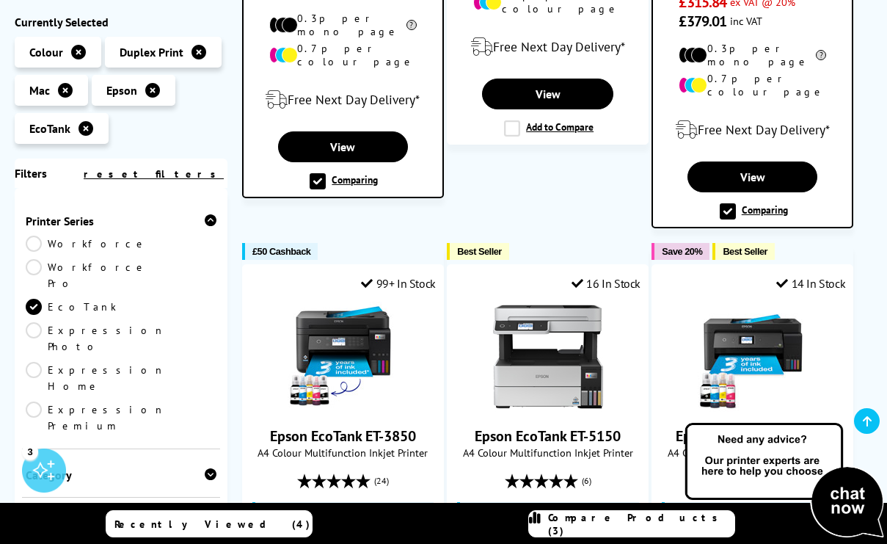
click at [541, 521] on icon at bounding box center [535, 524] width 12 height 26
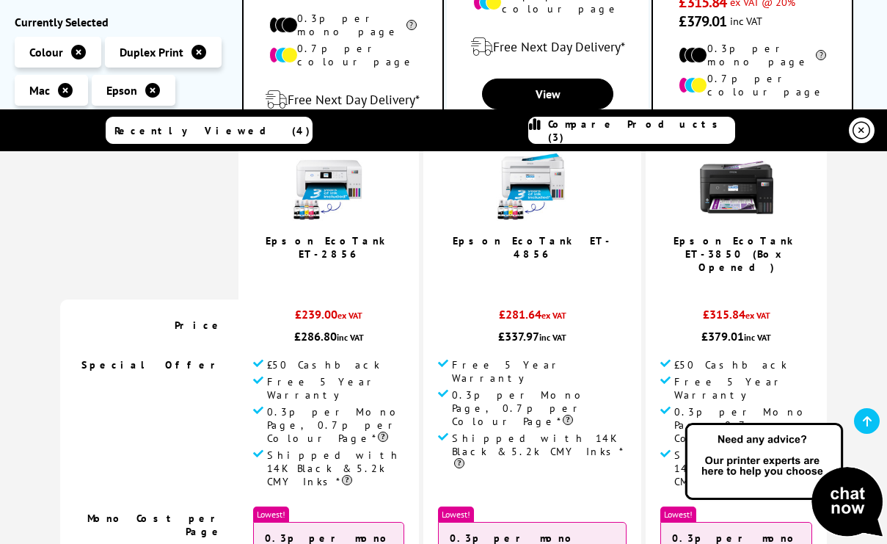
scroll to position [0, 0]
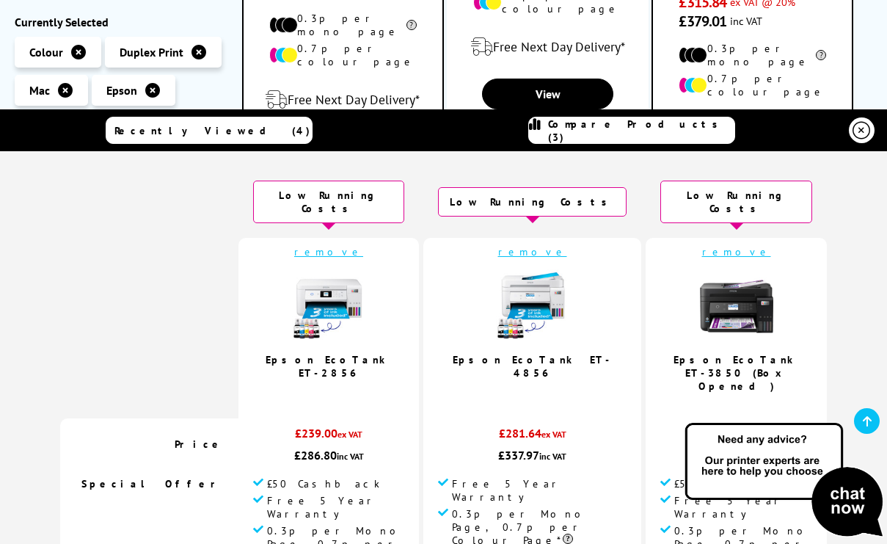
click at [702, 245] on link "remove" at bounding box center [736, 251] width 69 height 13
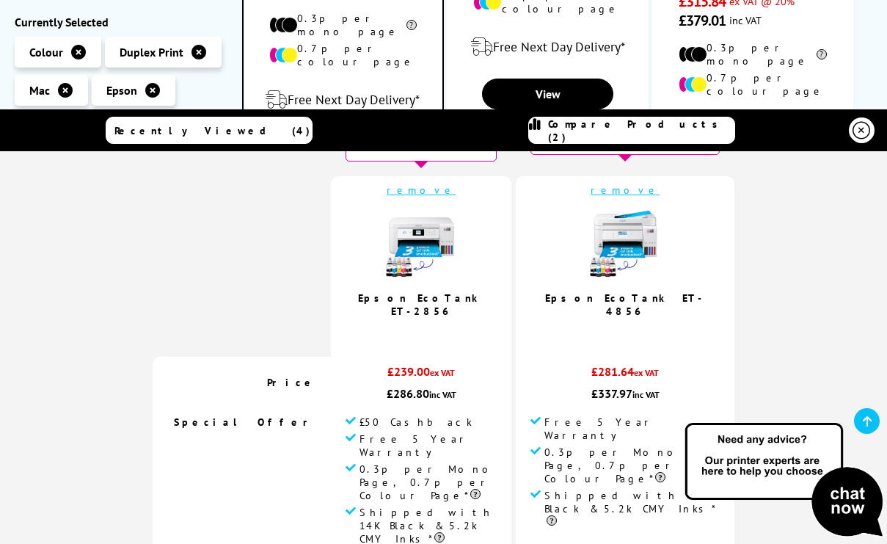
scroll to position [61, 0]
